Goal: Information Seeking & Learning: Learn about a topic

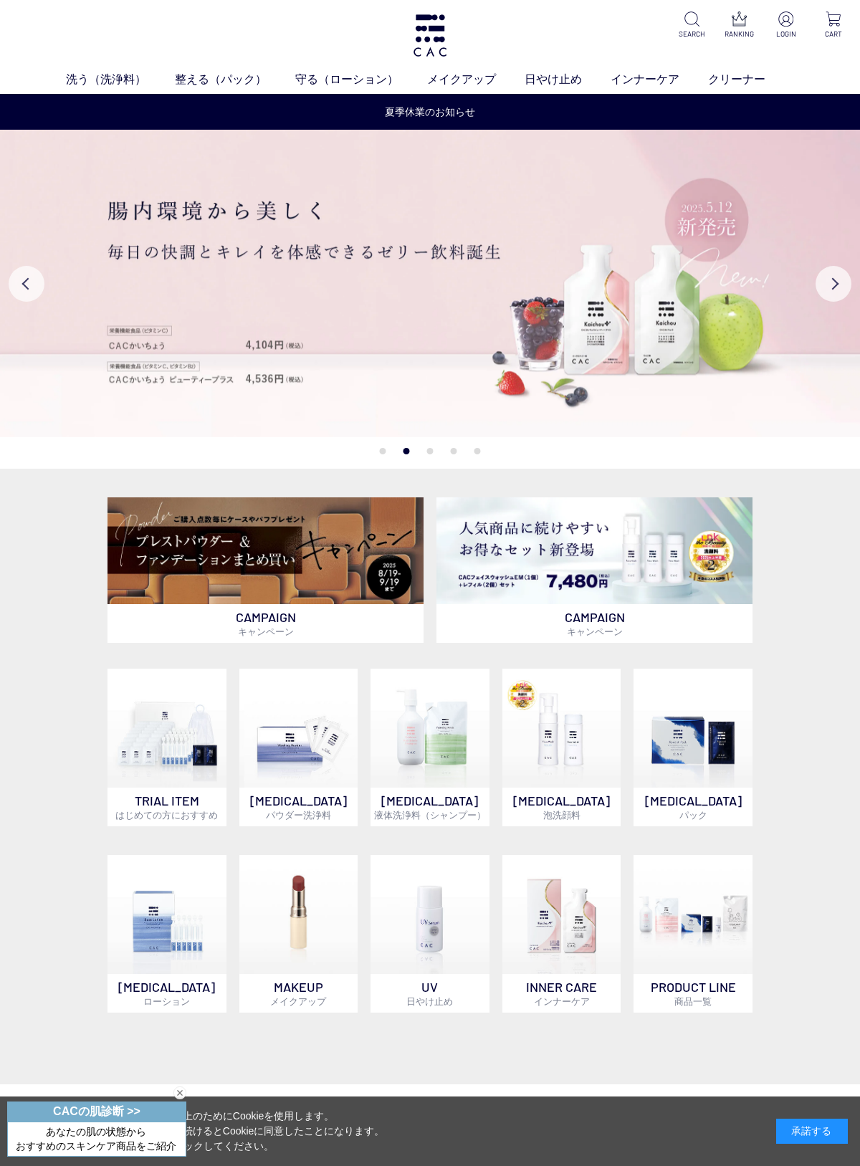
scroll to position [54, 0]
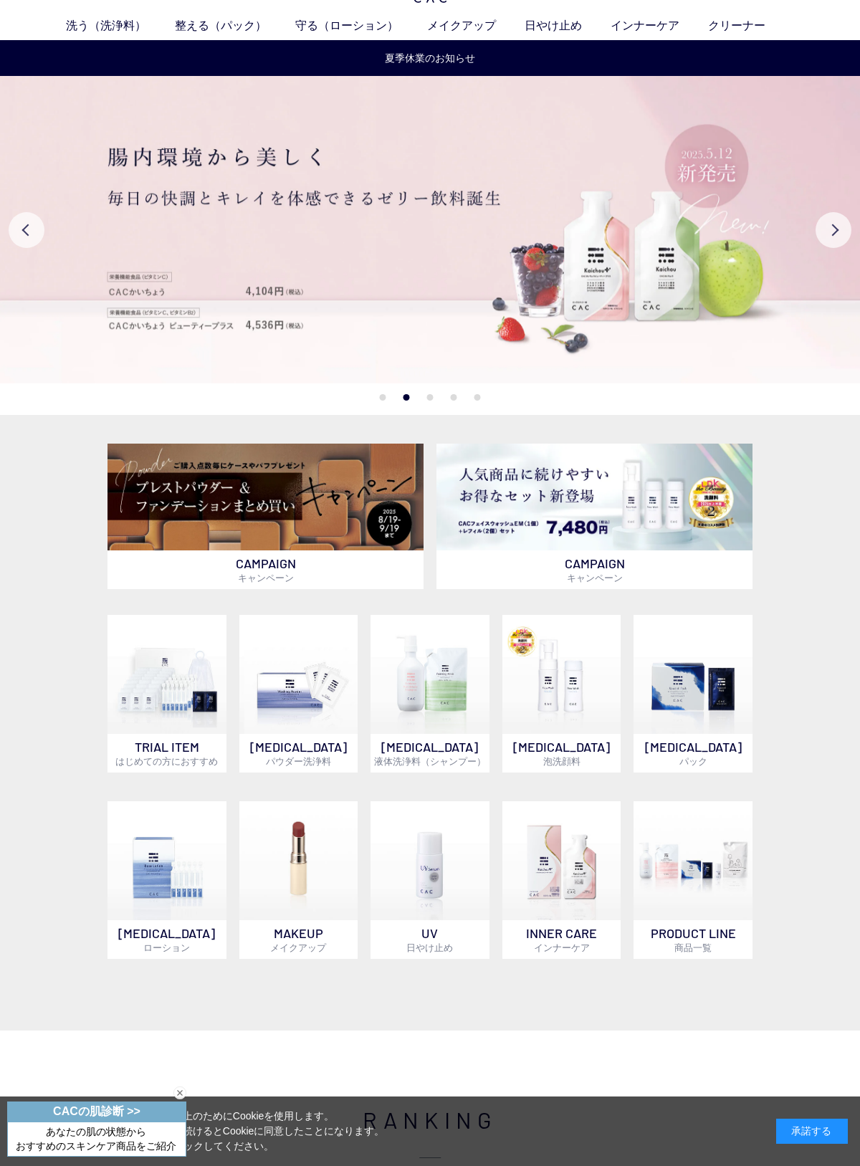
click at [311, 691] on img at bounding box center [298, 674] width 119 height 119
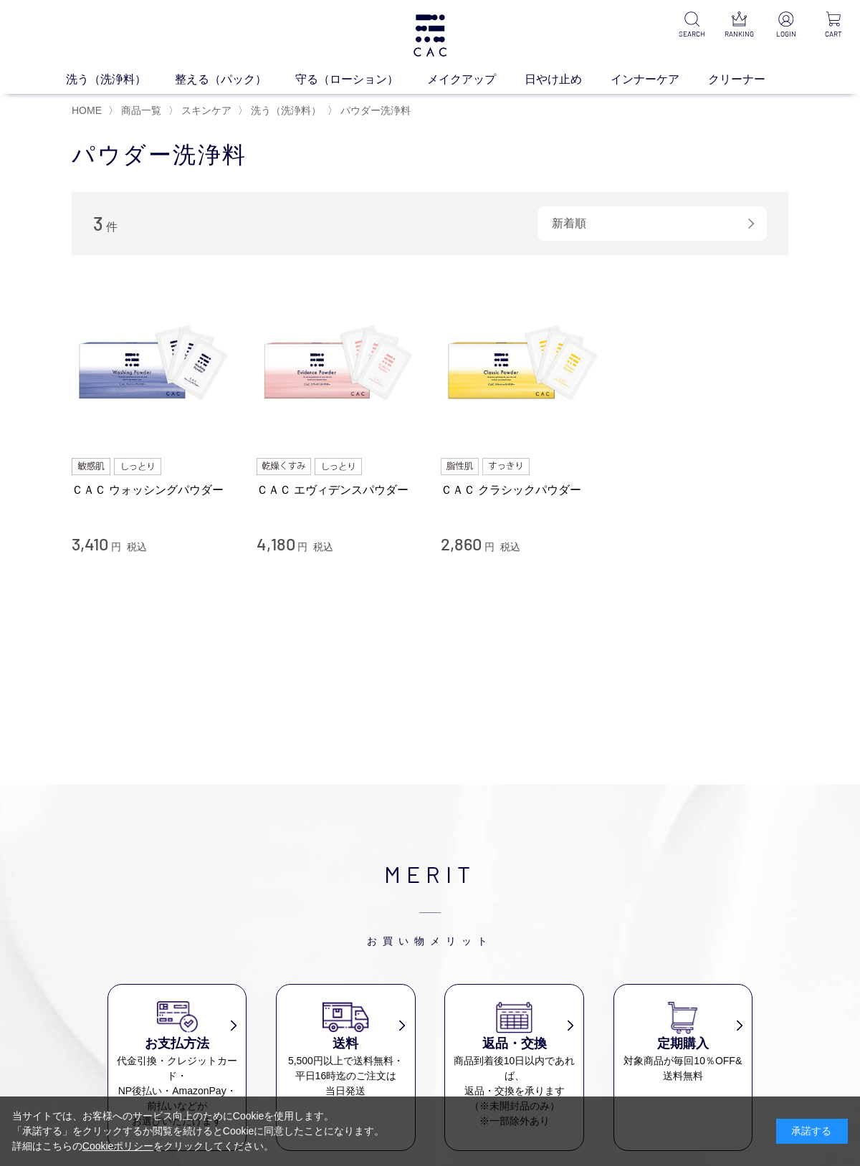
click at [115, 492] on link "ＣＡＣ ウォッシングパウダー" at bounding box center [153, 489] width 163 height 15
click at [532, 358] on img at bounding box center [522, 365] width 163 height 163
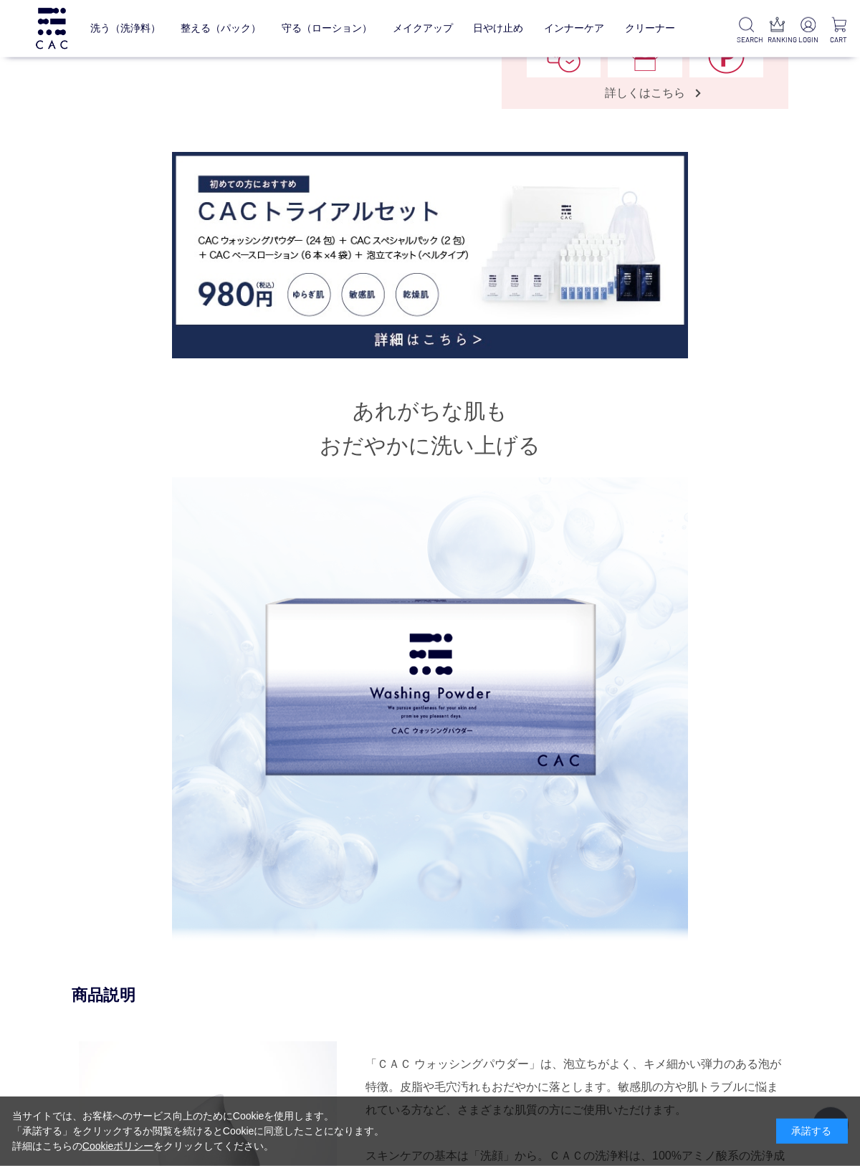
scroll to position [550, 0]
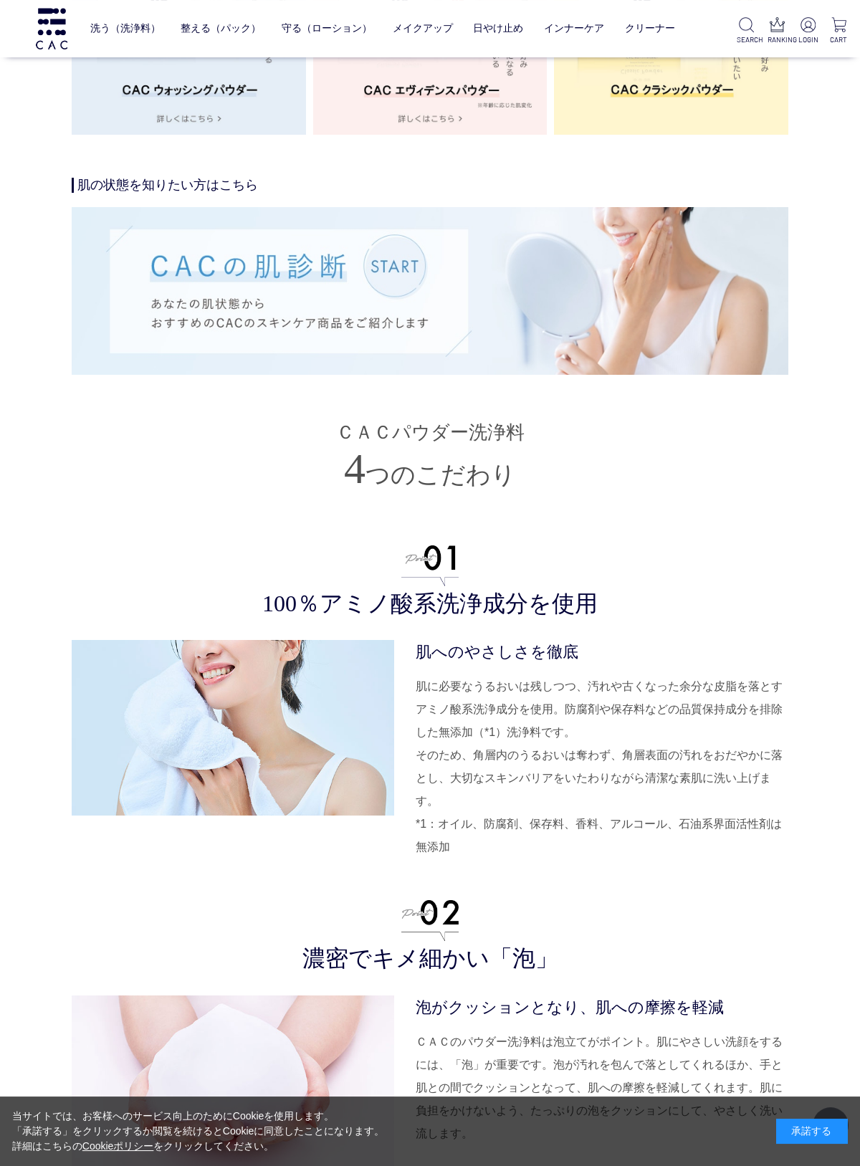
scroll to position [2570, 0]
click at [169, 307] on img at bounding box center [430, 290] width 717 height 167
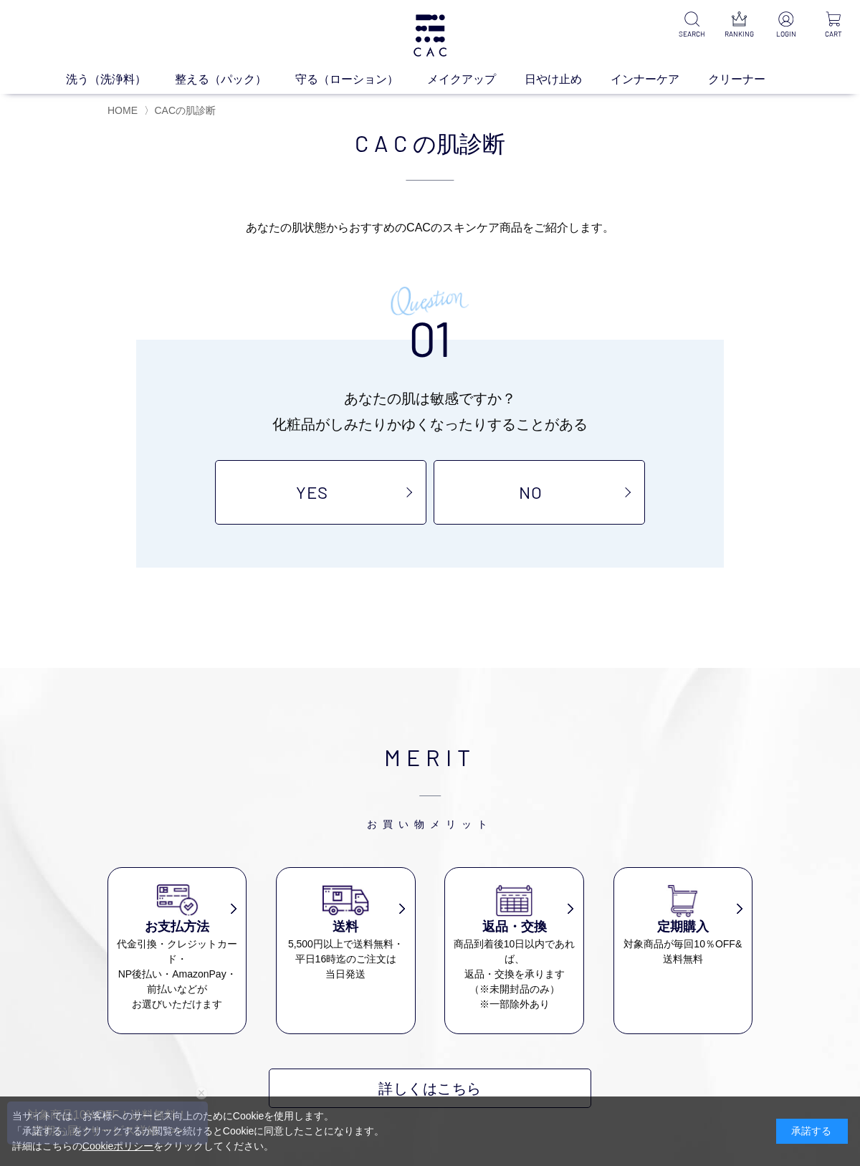
click at [545, 487] on link "NO" at bounding box center [539, 492] width 211 height 64
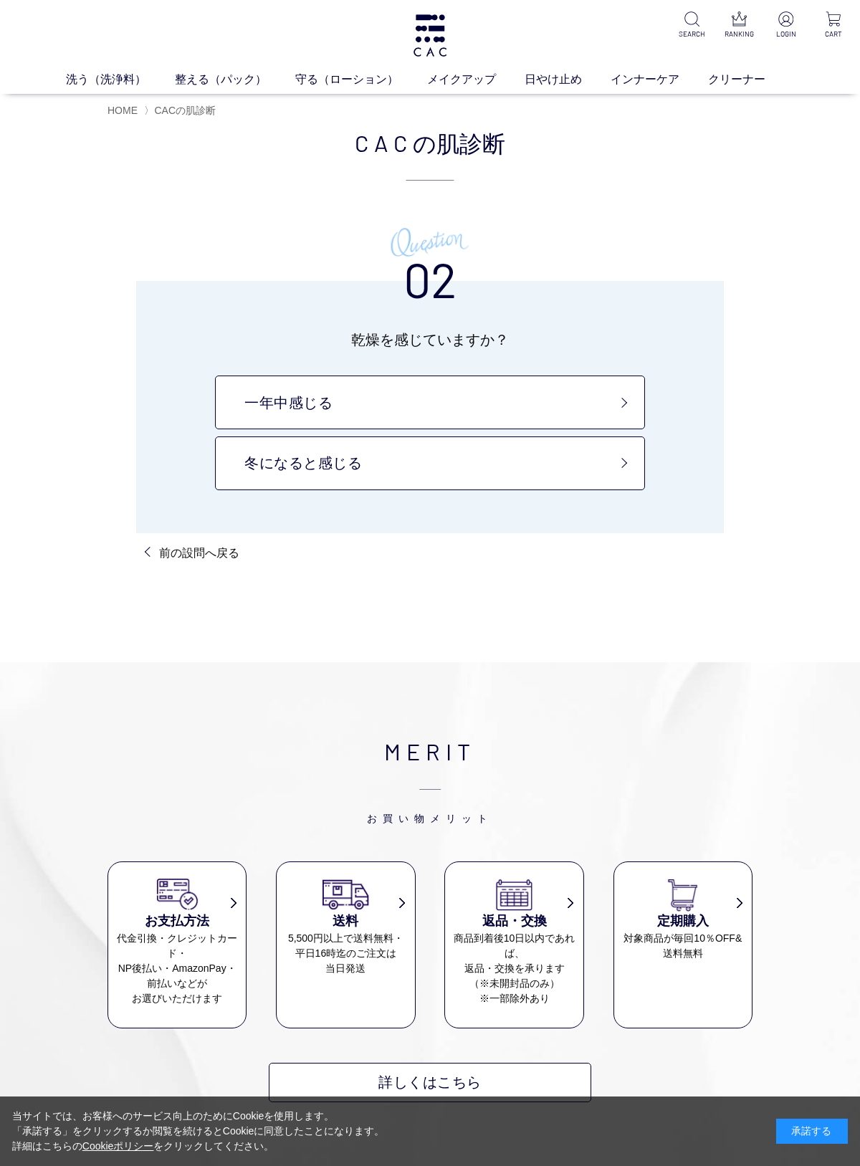
click at [568, 465] on link "冬になると感じる" at bounding box center [430, 463] width 430 height 54
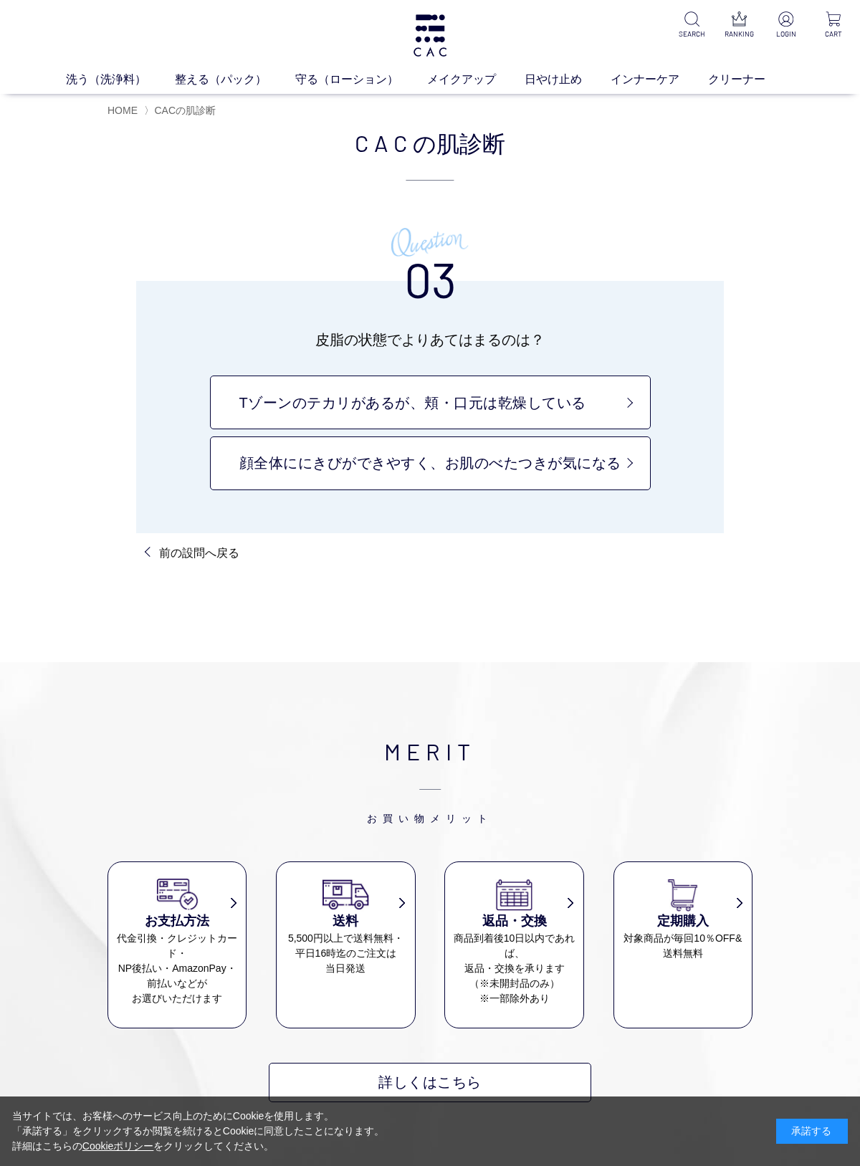
click at [570, 486] on link "顔全体ににきびができやすく、お肌のべたつきが気になる" at bounding box center [430, 463] width 441 height 54
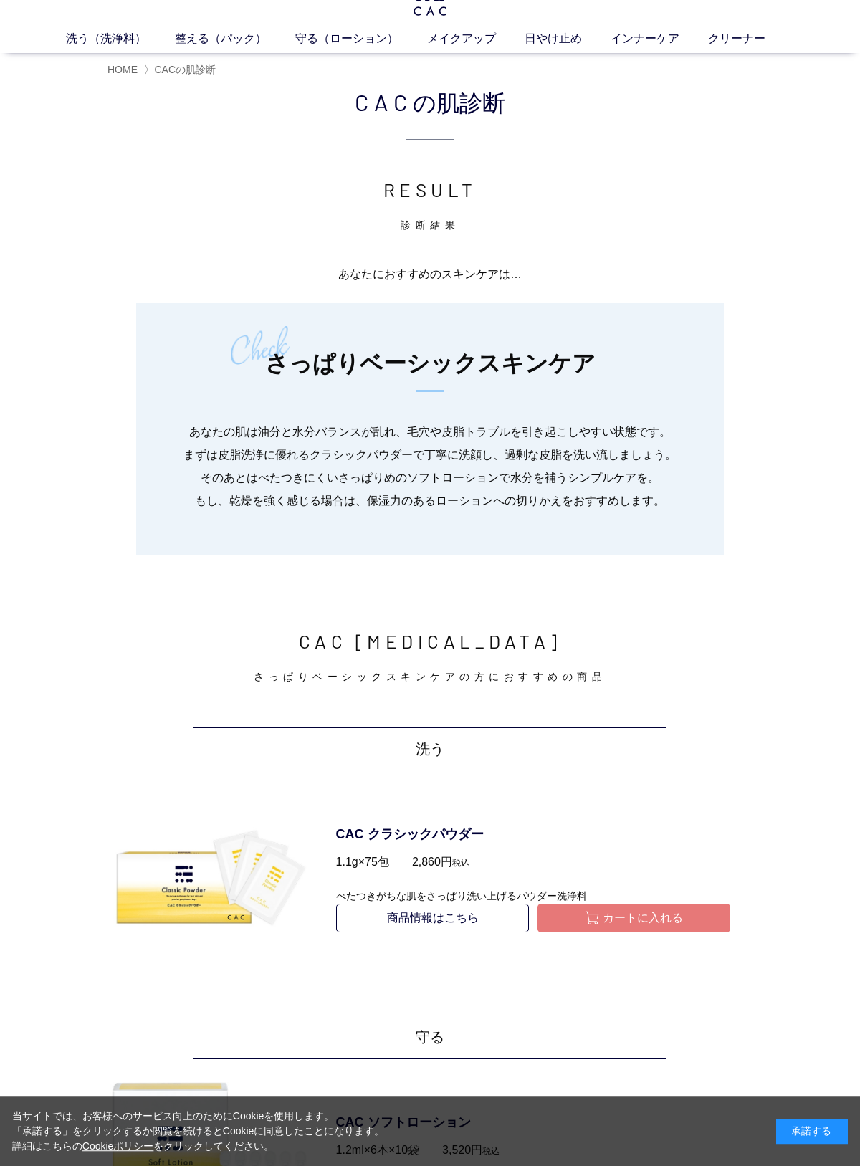
scroll to position [6, 0]
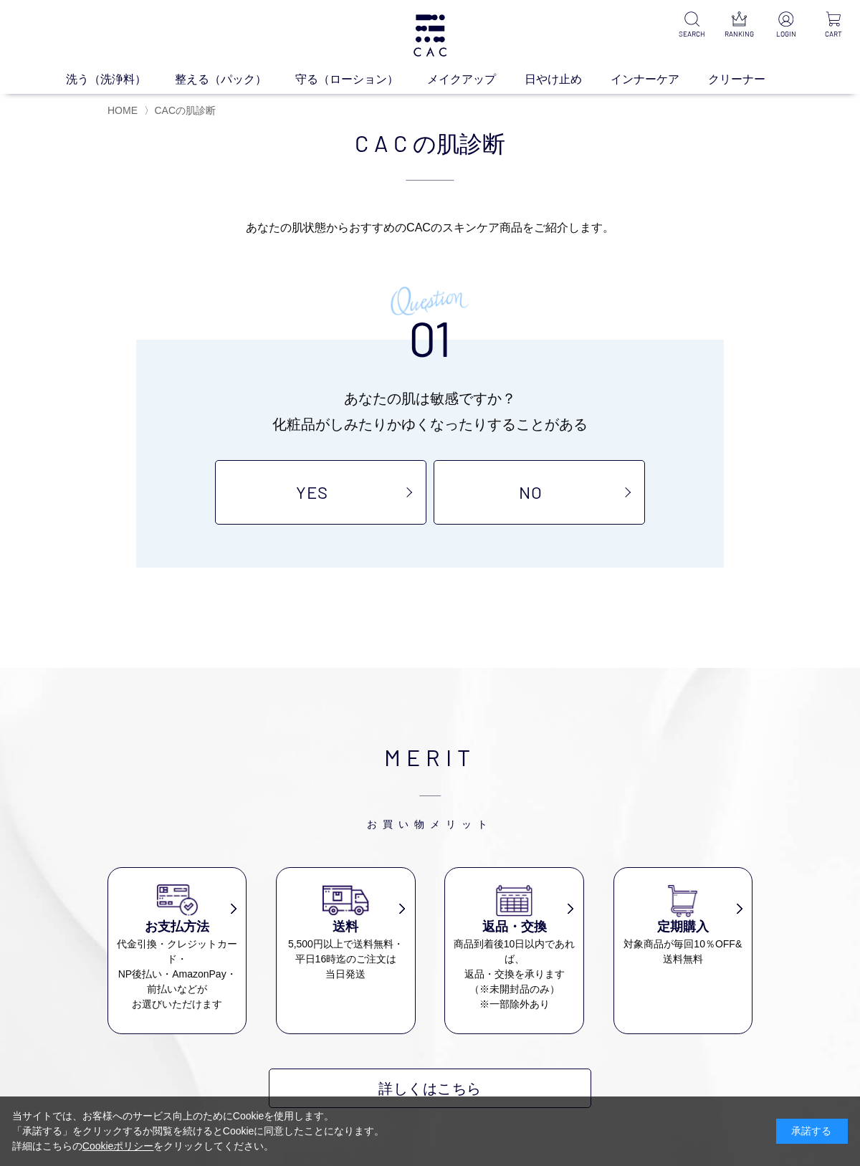
click at [282, 482] on link "YES" at bounding box center [320, 492] width 211 height 64
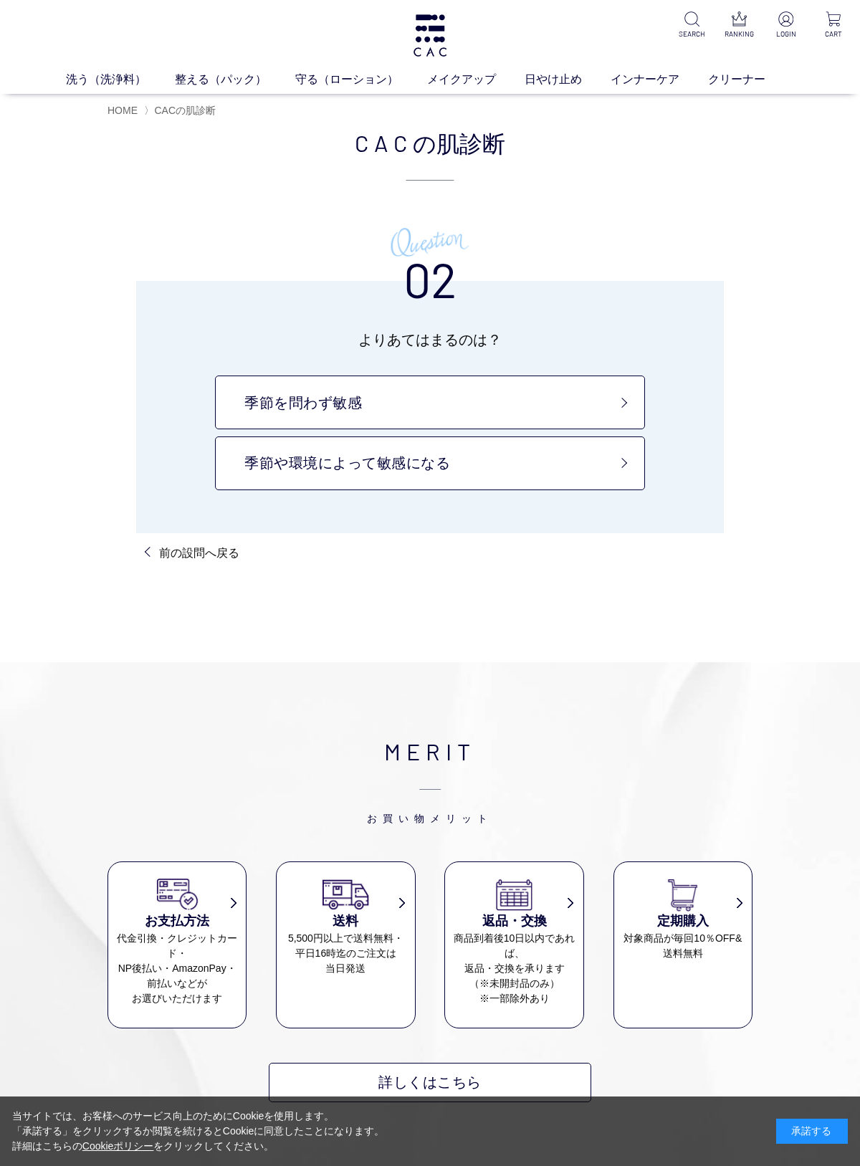
click at [580, 470] on link "季節や環境によって敏感になる" at bounding box center [430, 463] width 430 height 54
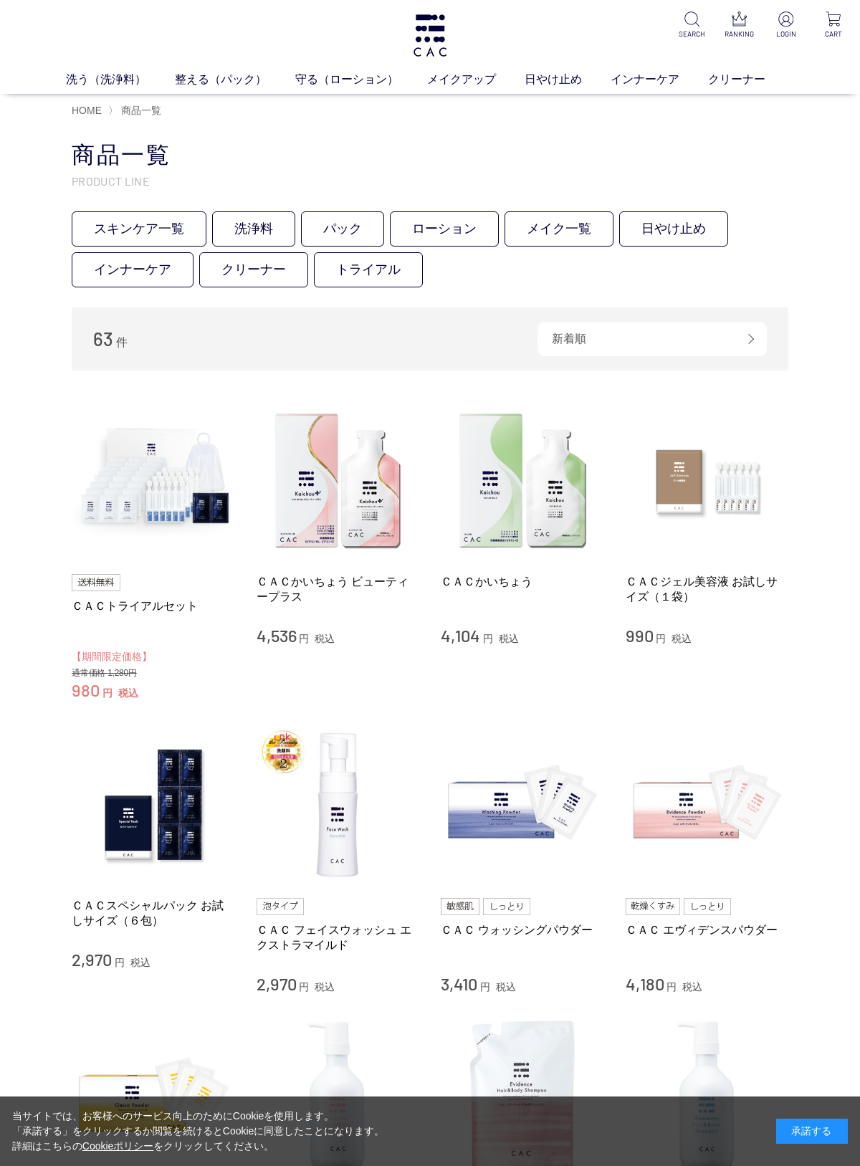
click at [267, 234] on link "洗浄料" at bounding box center [253, 228] width 83 height 35
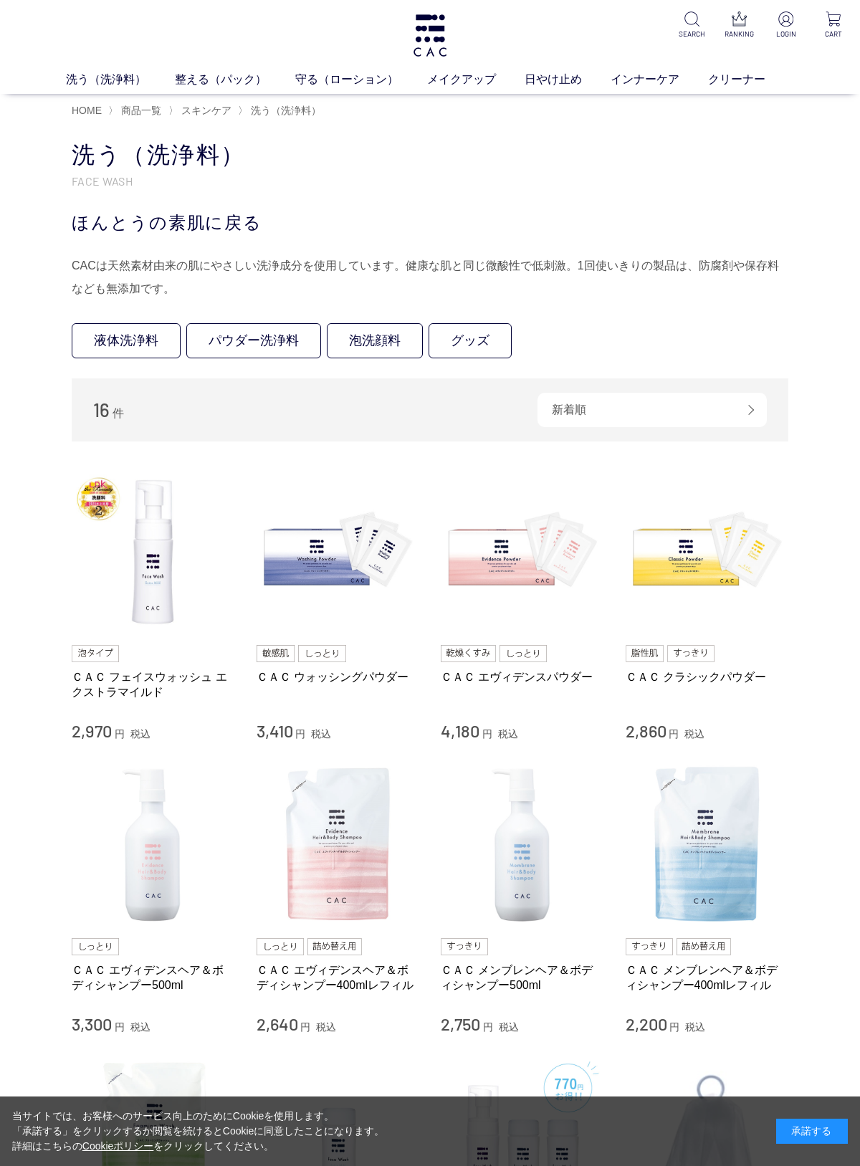
click at [277, 680] on link "ＣＡＣ ウォッシングパウダー" at bounding box center [338, 676] width 163 height 15
click at [696, 679] on link "ＣＡＣ クラシックパウダー" at bounding box center [707, 676] width 163 height 15
click at [520, 670] on link "ＣＡＣ エヴィデンスパウダー" at bounding box center [522, 676] width 163 height 15
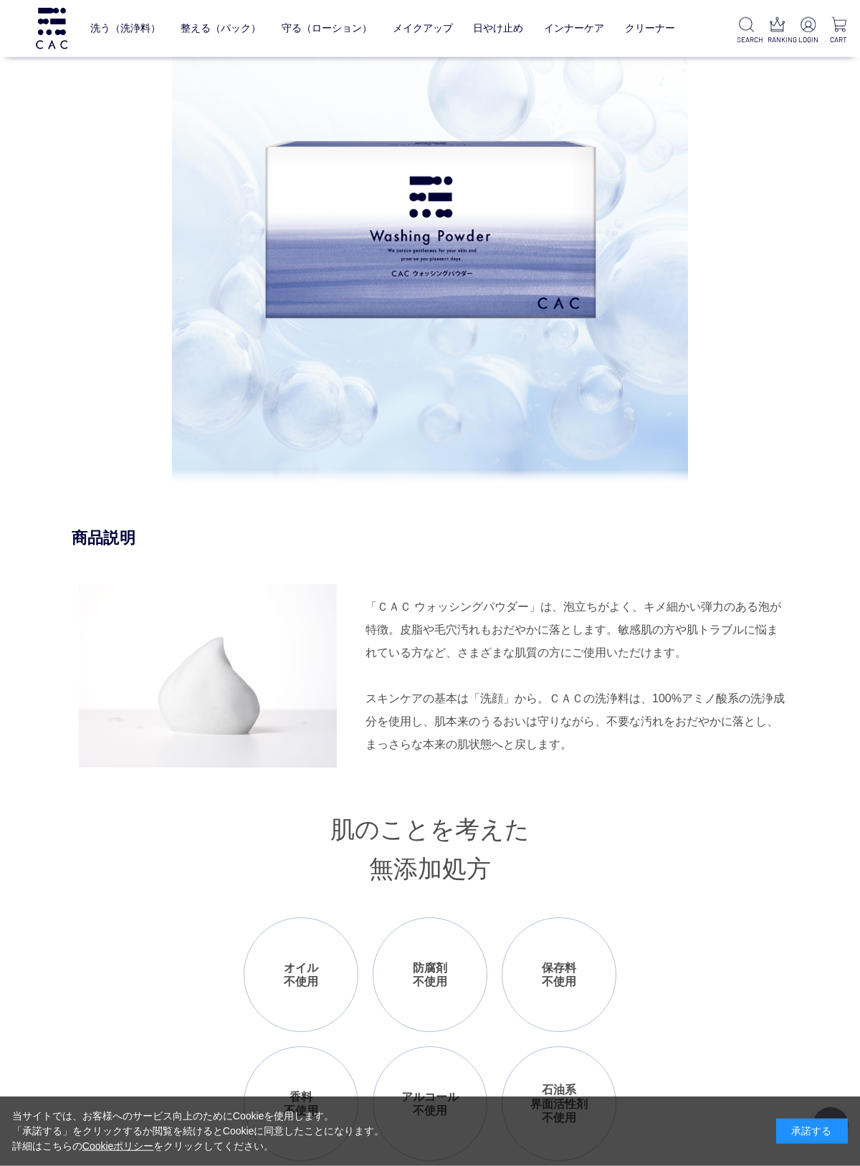
scroll to position [1049, 0]
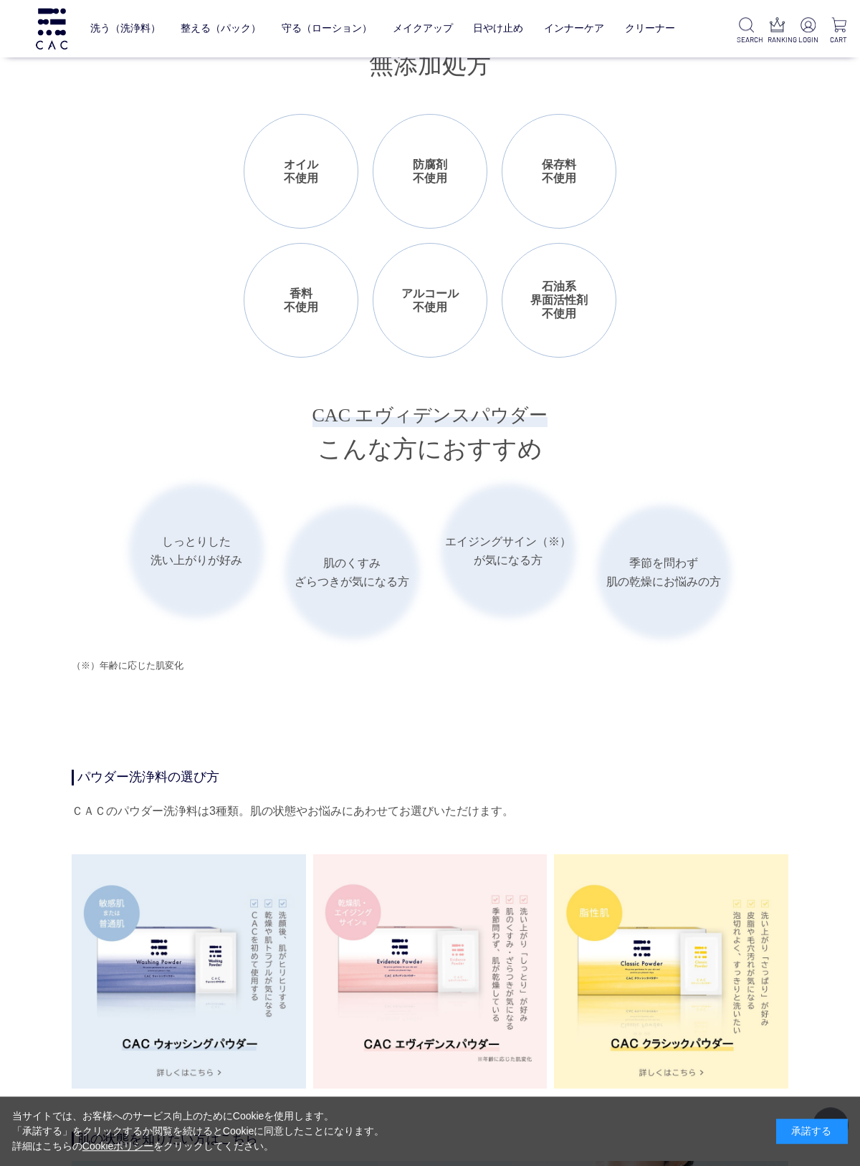
scroll to position [1773, 0]
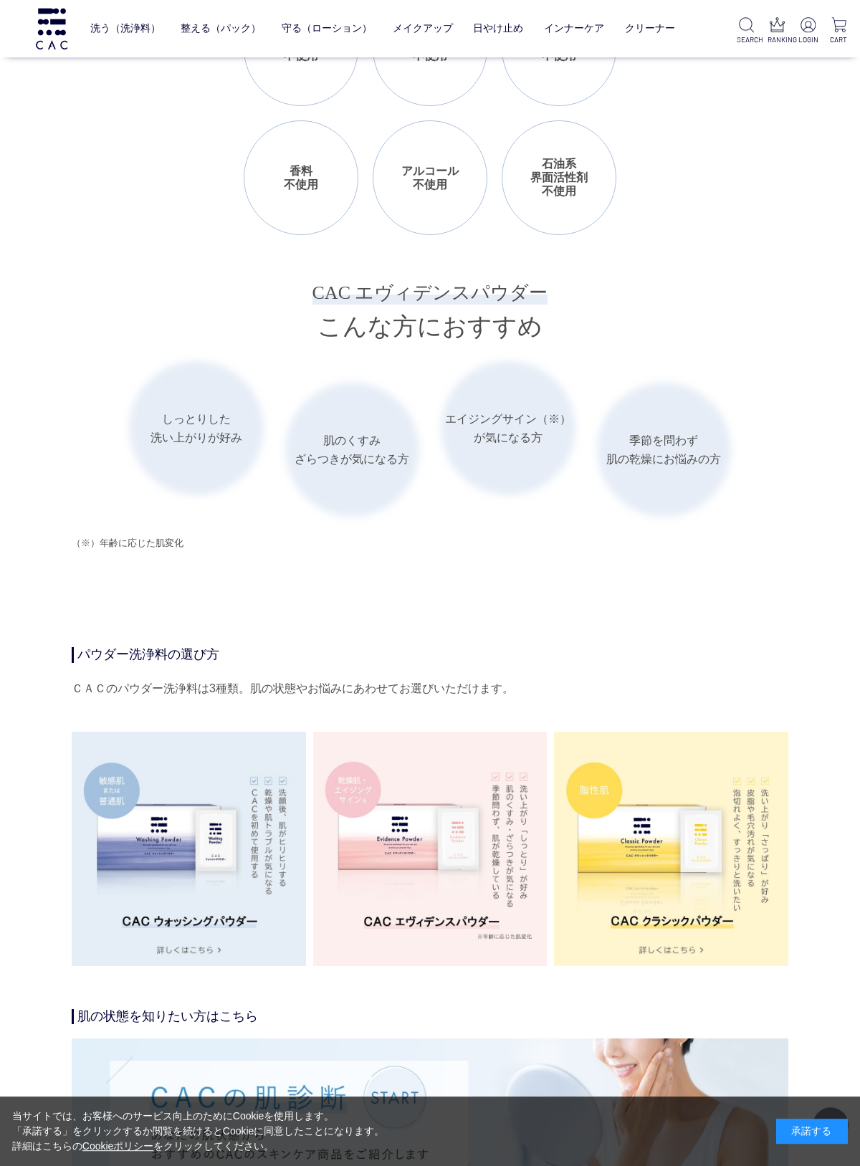
click at [106, 680] on div "ＣＡＣのパウダー洗浄料は3種類。肌の状態やお悩みにあわせてお選びいただけます。" at bounding box center [430, 688] width 717 height 23
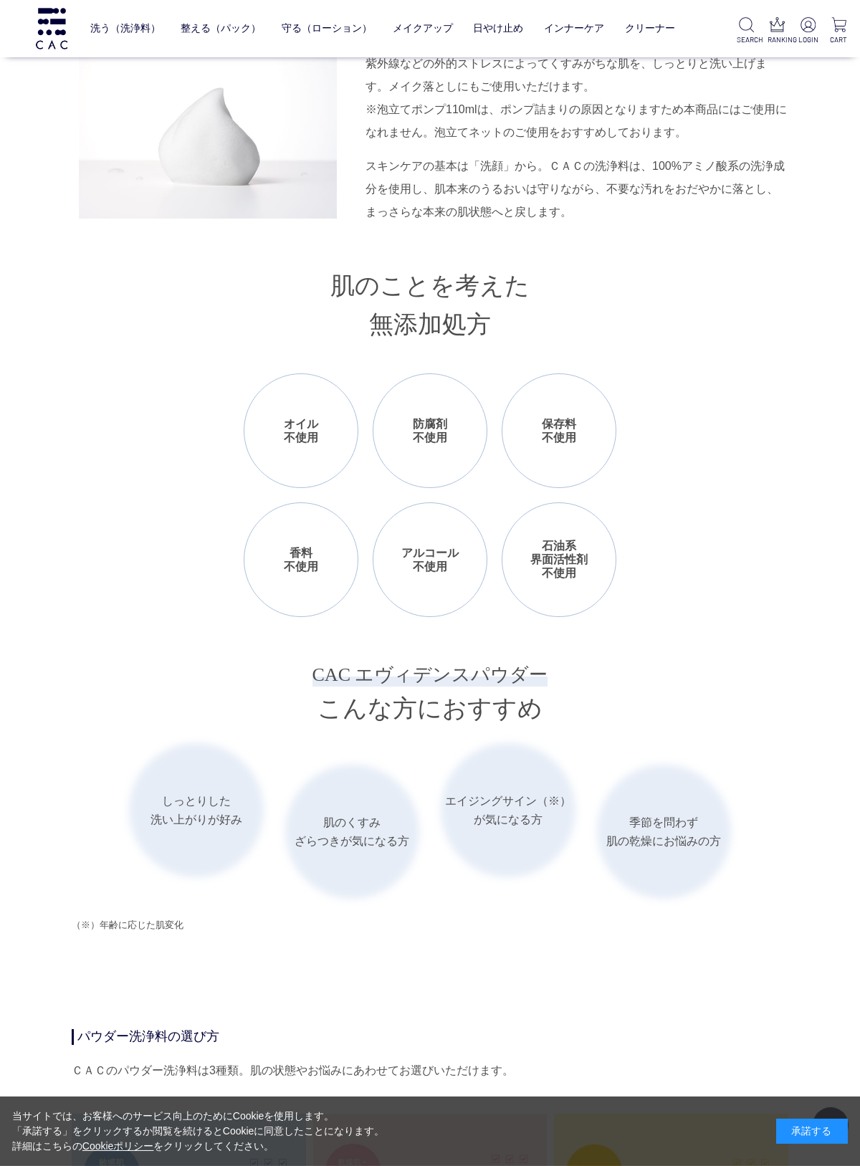
scroll to position [1387, 0]
